Goal: Obtain resource: Obtain resource

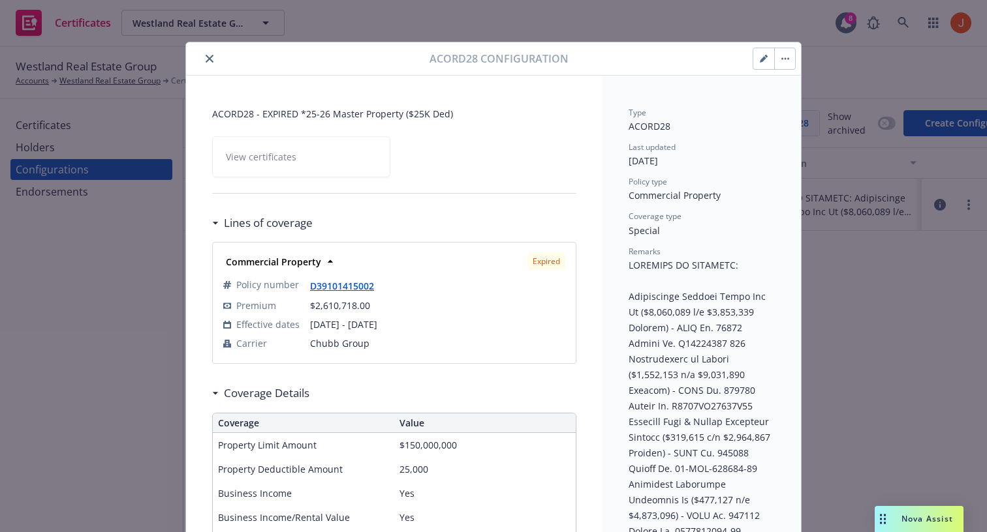
click at [221, 64] on div at bounding box center [310, 59] width 238 height 16
click at [210, 61] on icon "close" at bounding box center [210, 59] width 8 height 8
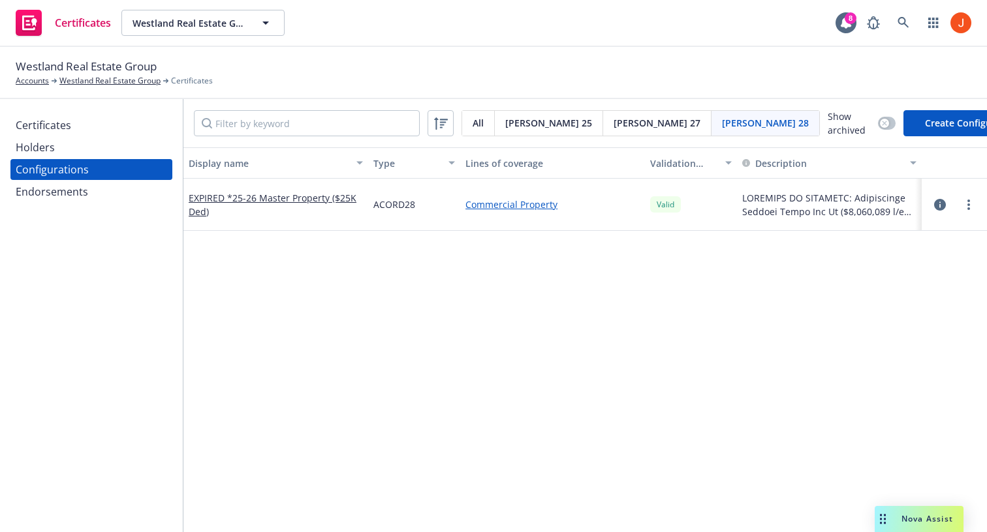
click at [80, 129] on div "Certificates" at bounding box center [91, 125] width 151 height 21
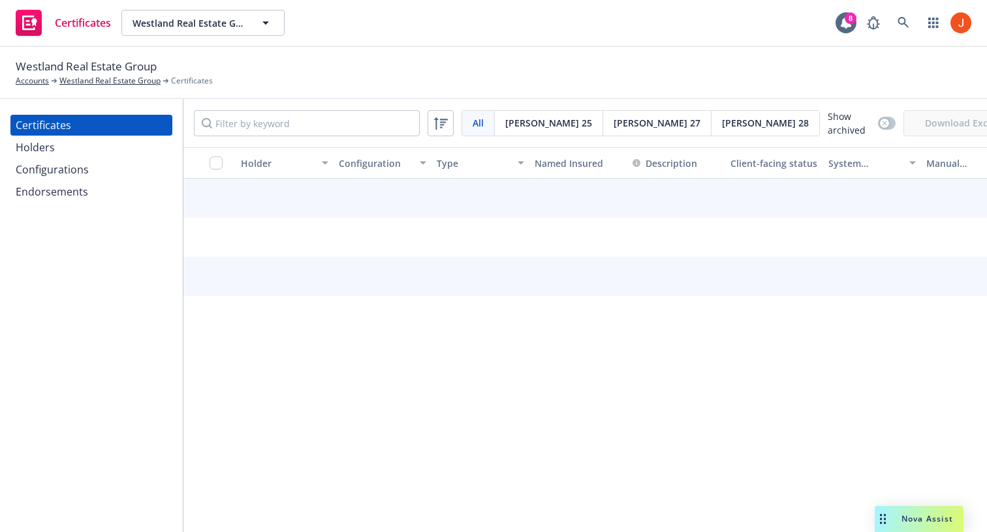
click at [74, 125] on div "Certificates" at bounding box center [91, 125] width 151 height 21
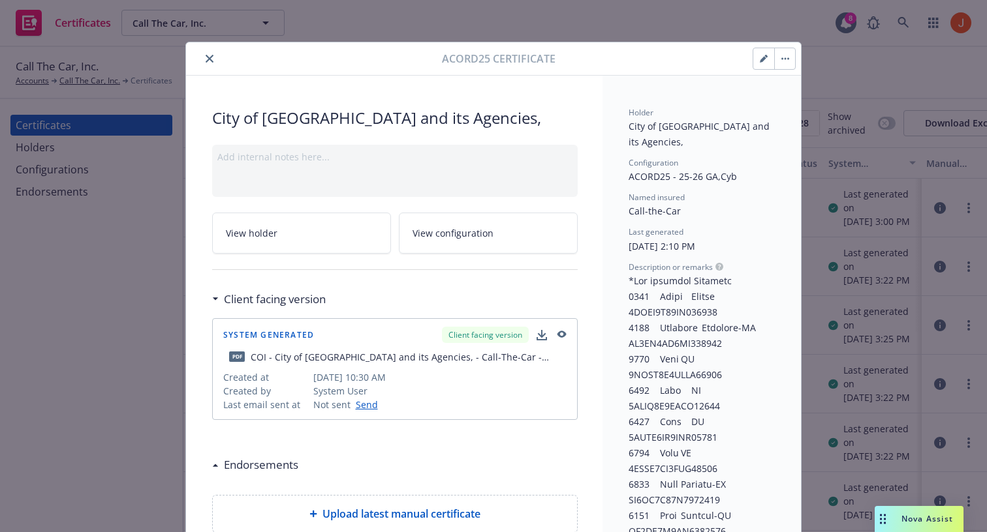
scroll to position [3120, 0]
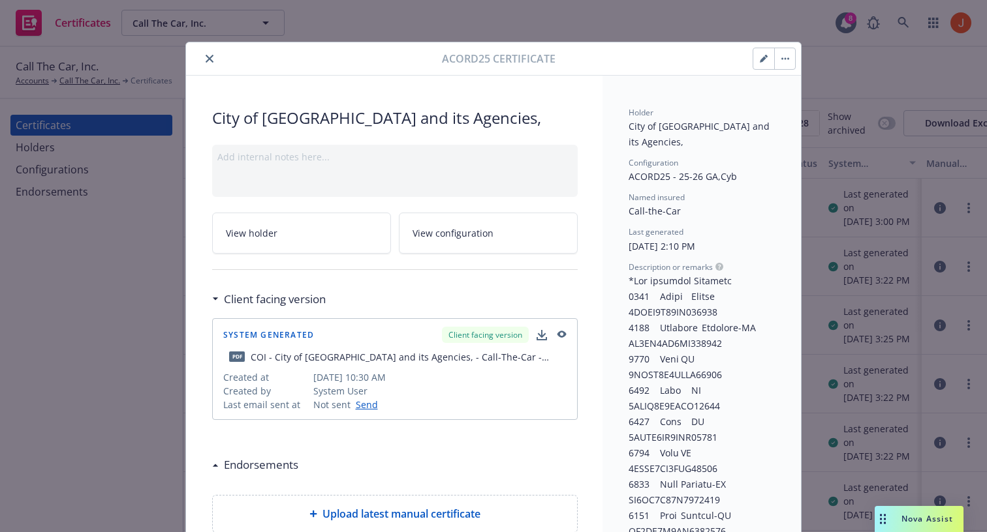
scroll to position [14, 0]
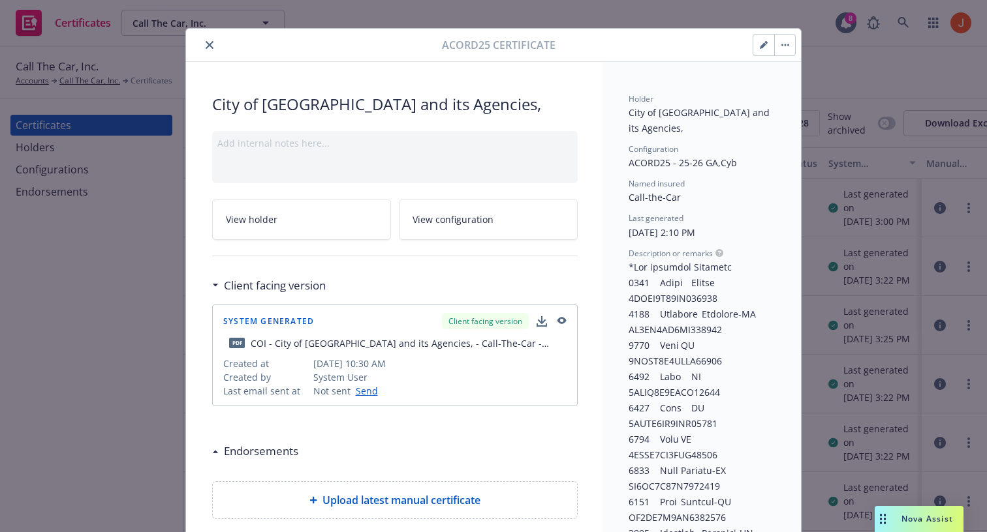
click at [784, 52] on button "button" at bounding box center [784, 45] width 21 height 21
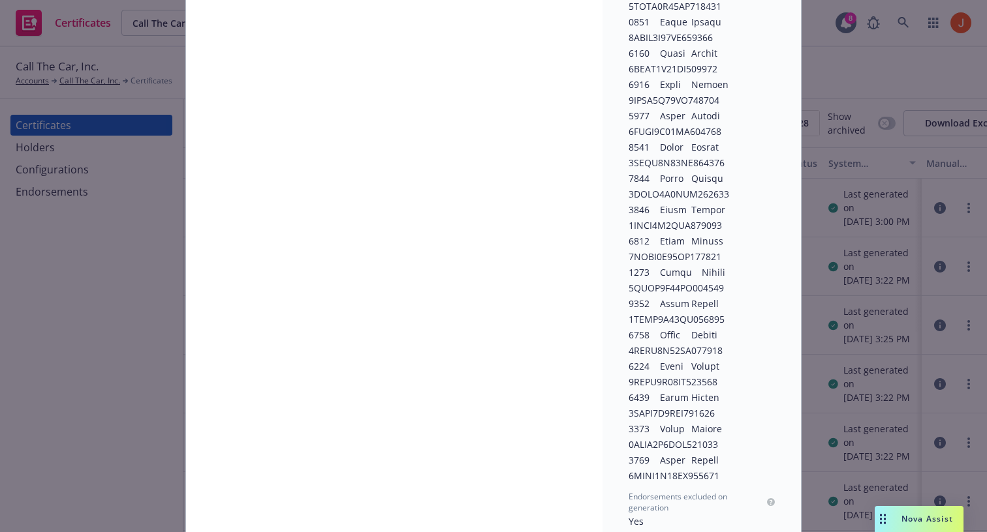
scroll to position [3120, 0]
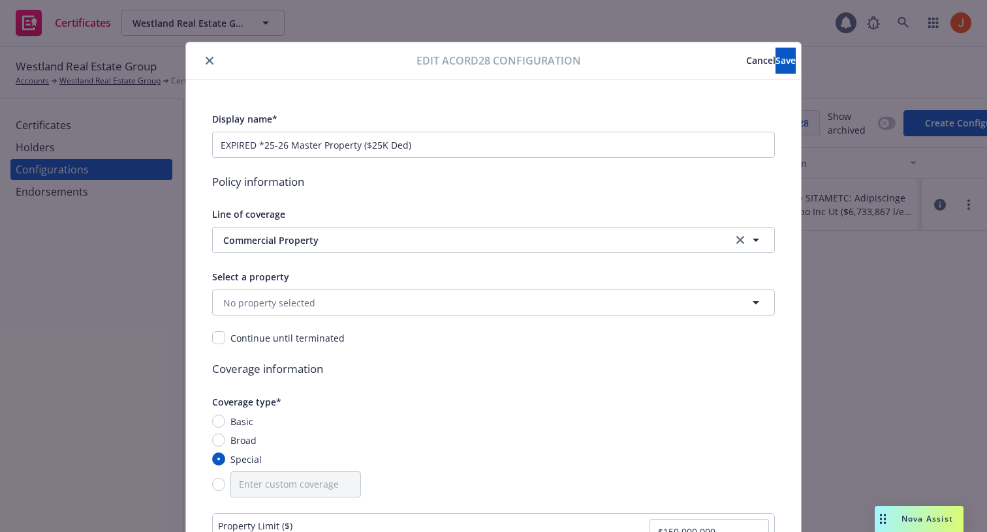
click at [746, 54] on button "Cancel" at bounding box center [760, 61] width 29 height 26
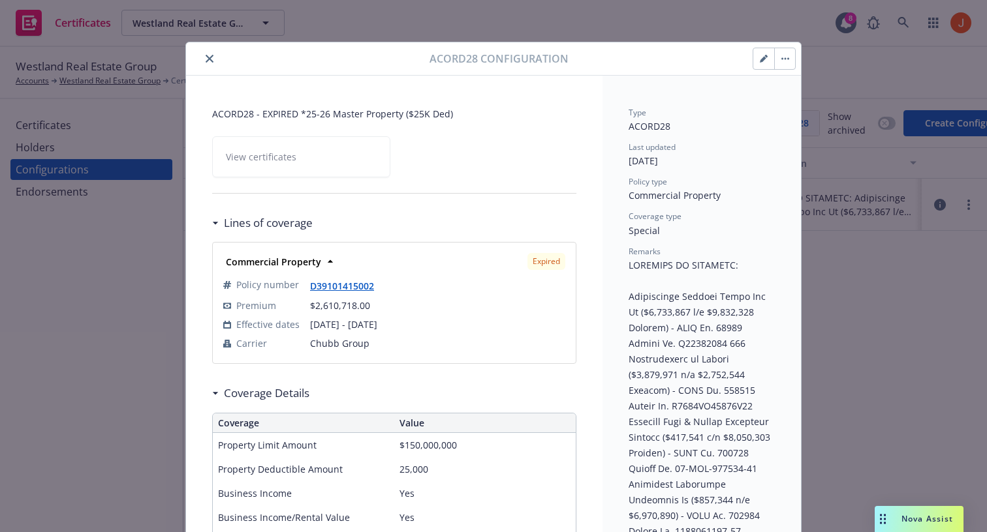
click at [784, 57] on icon "button" at bounding box center [785, 58] width 8 height 3
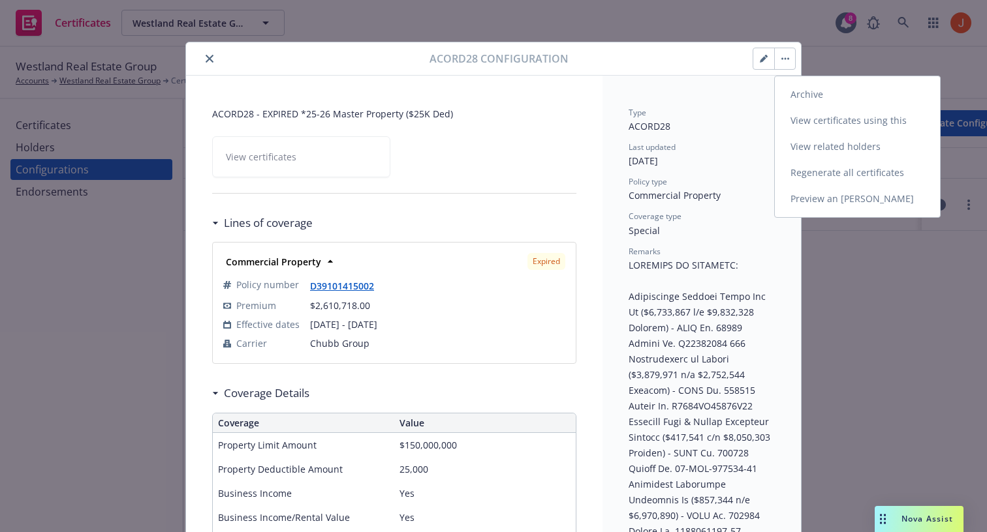
click at [823, 124] on link "View certificates using this" at bounding box center [857, 121] width 165 height 26
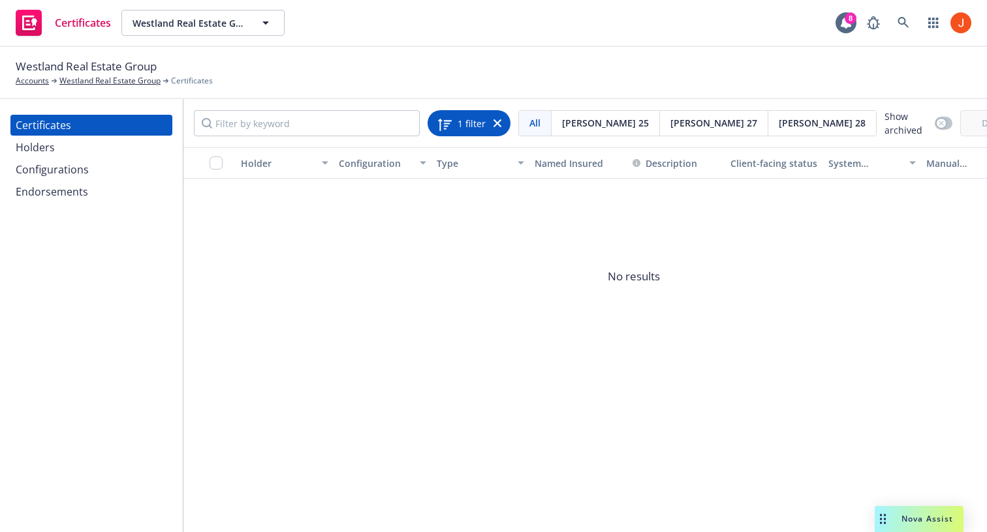
click at [498, 126] on icon at bounding box center [497, 123] width 8 height 8
